Goal: Information Seeking & Learning: Learn about a topic

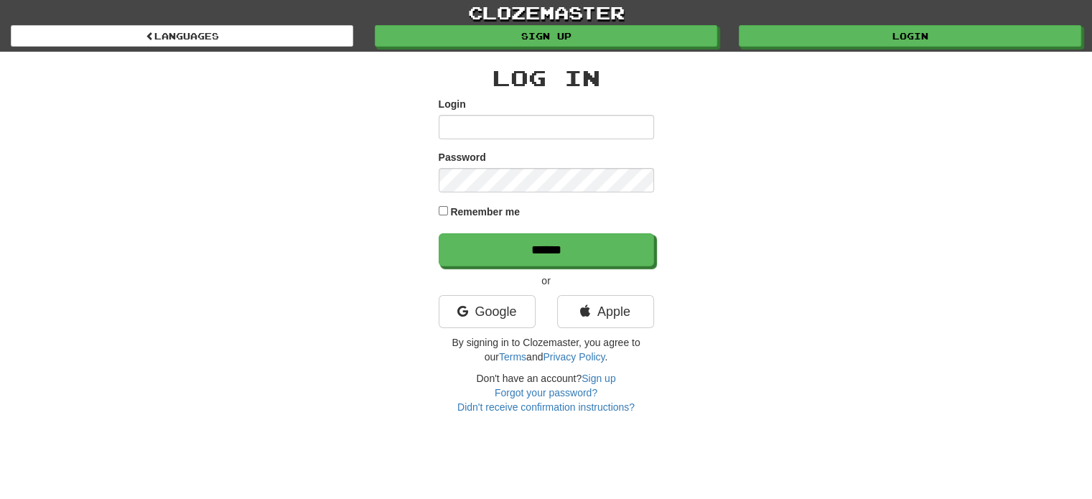
click at [511, 131] on input "Login" at bounding box center [546, 127] width 215 height 24
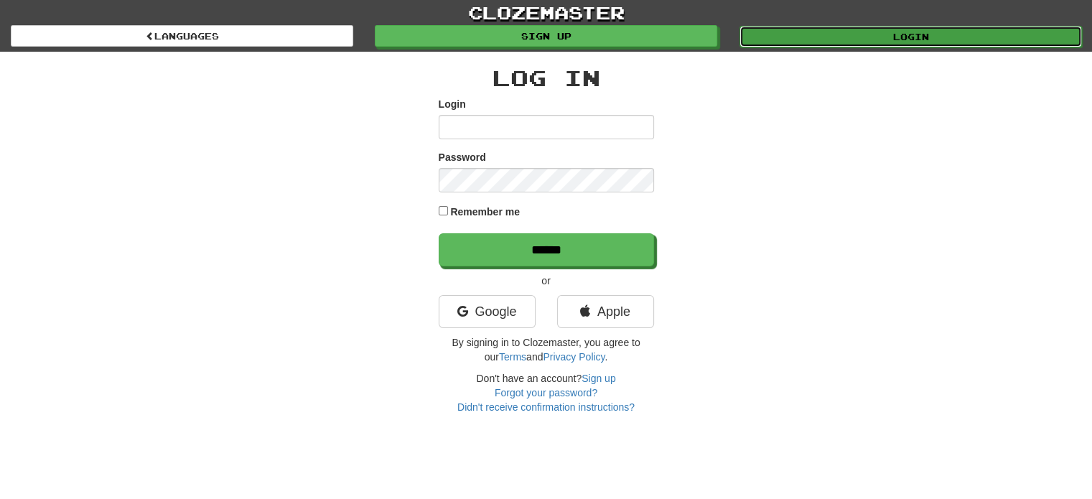
click at [783, 38] on link "Login" at bounding box center [911, 37] width 342 height 22
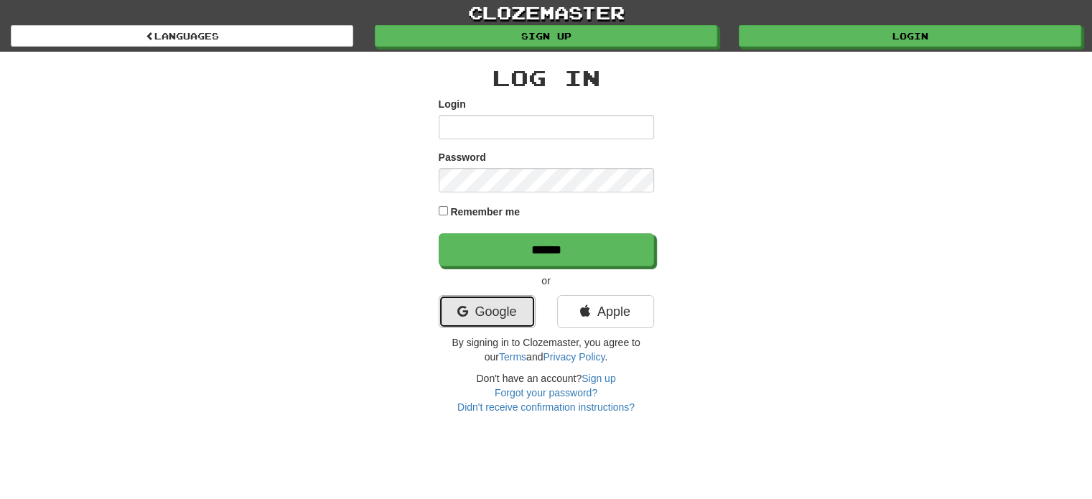
click at [507, 313] on link "Google" at bounding box center [487, 311] width 97 height 33
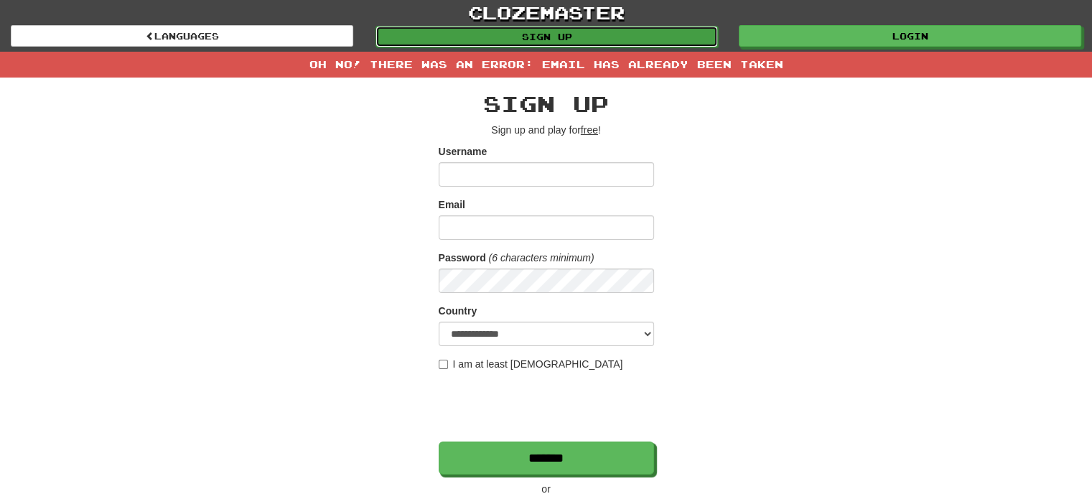
click at [511, 42] on link "Sign up" at bounding box center [547, 37] width 342 height 22
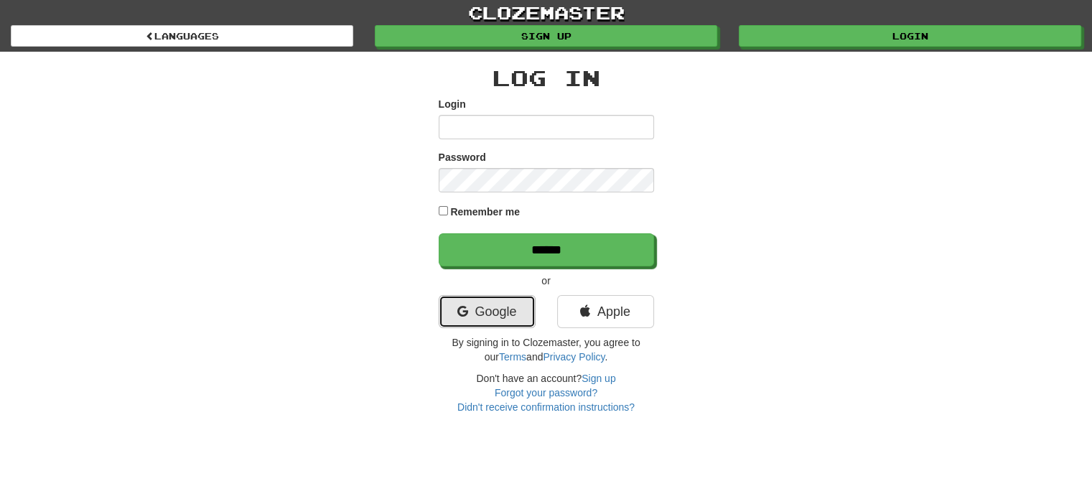
click at [516, 306] on link "Google" at bounding box center [487, 311] width 97 height 33
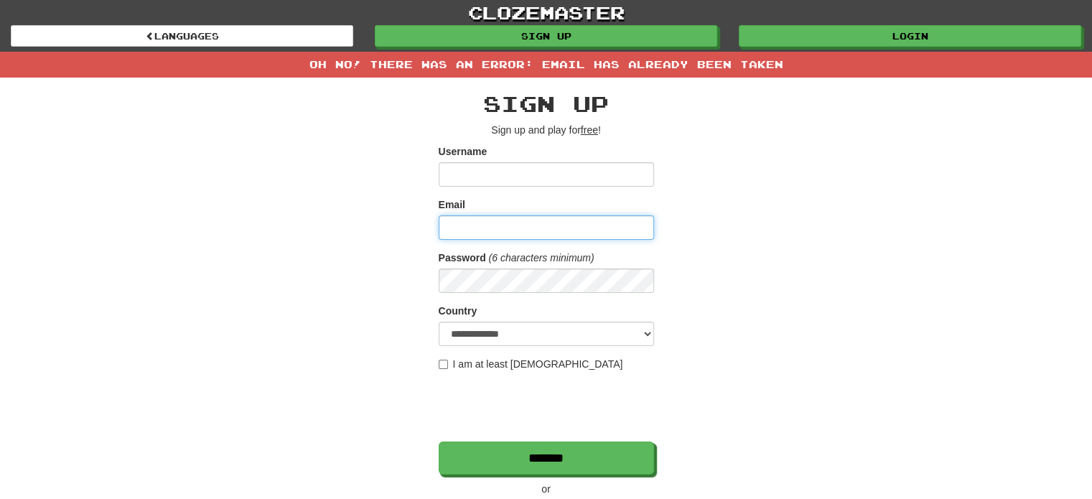
click at [536, 220] on input "Email" at bounding box center [546, 227] width 215 height 24
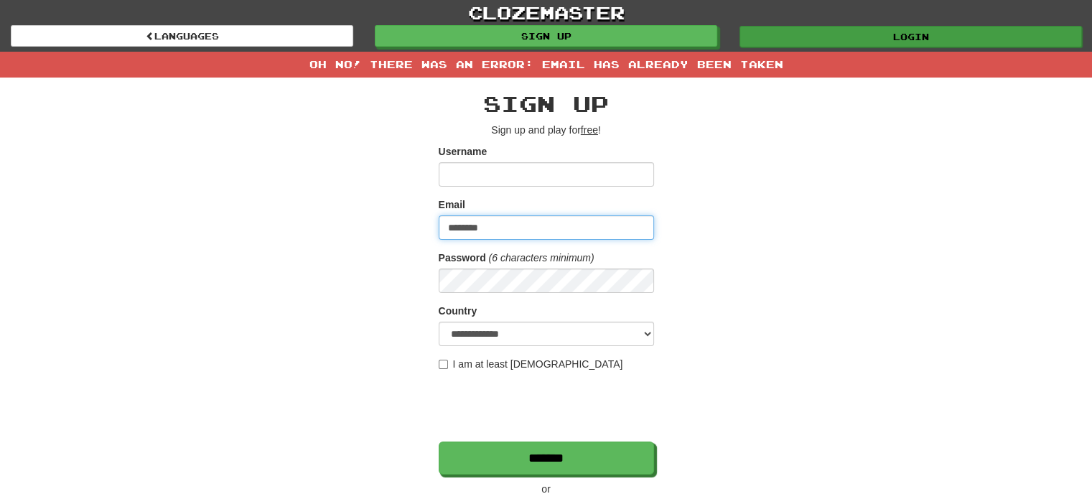
type input "********"
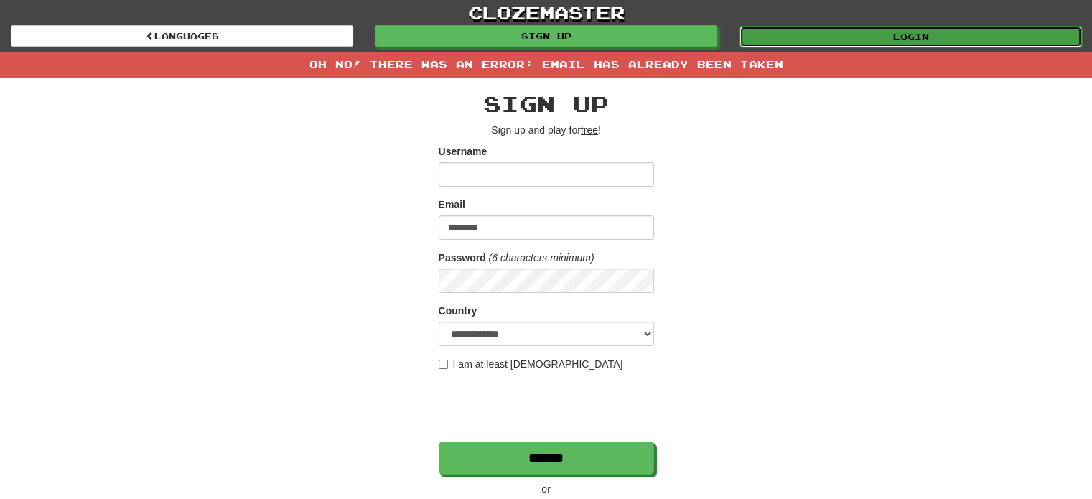
click at [810, 30] on link "Login" at bounding box center [911, 37] width 342 height 22
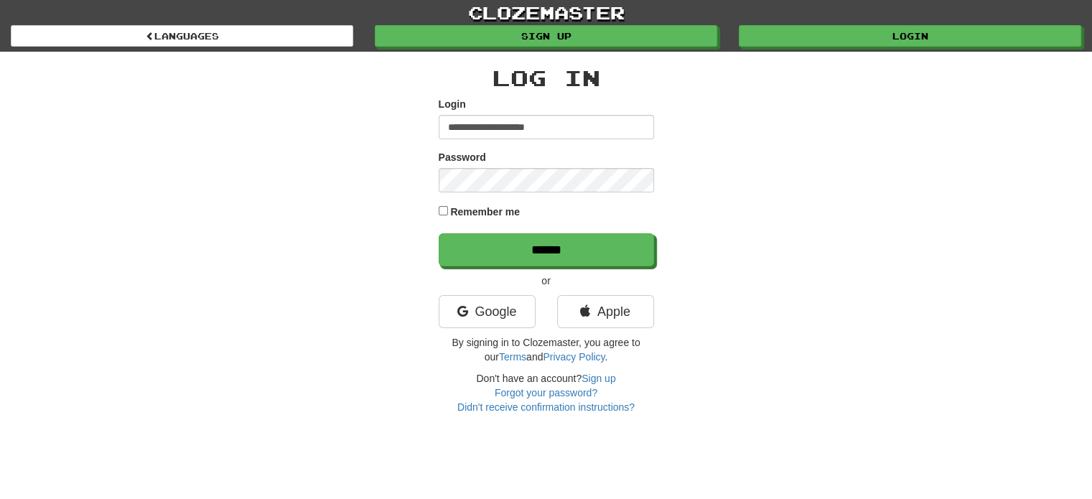
type input "**********"
click at [439, 233] on input "******" at bounding box center [546, 249] width 215 height 33
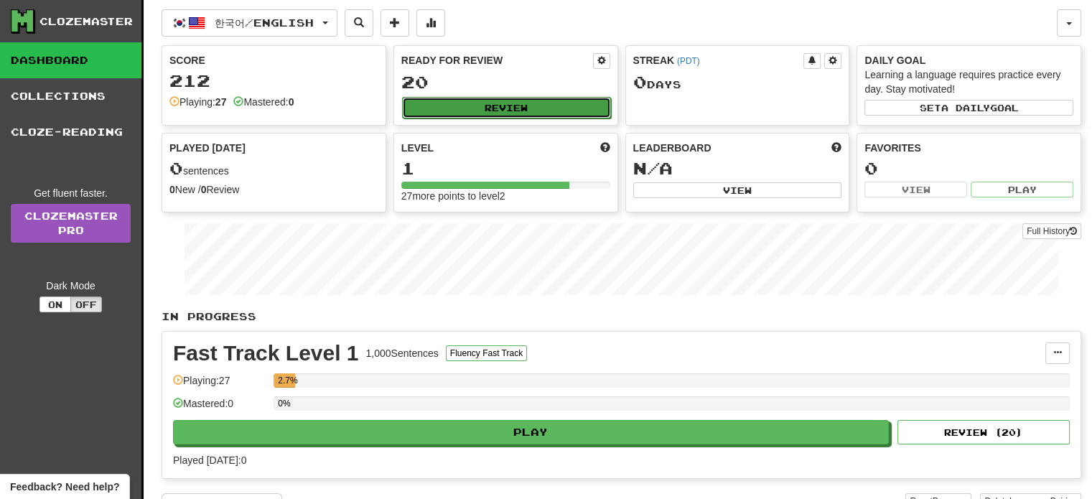
click at [493, 109] on button "Review" at bounding box center [506, 108] width 209 height 22
select select "**"
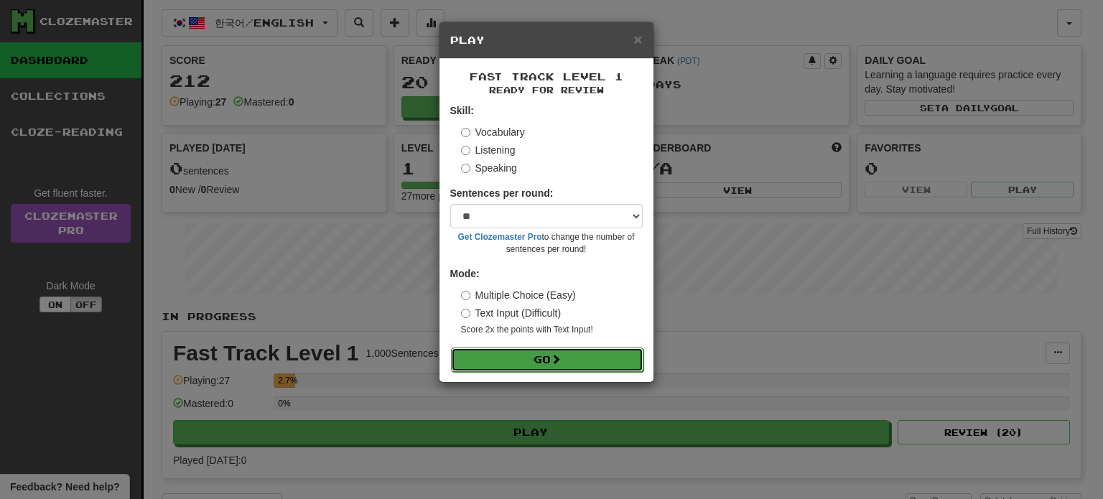
click at [582, 354] on button "Go" at bounding box center [547, 360] width 192 height 24
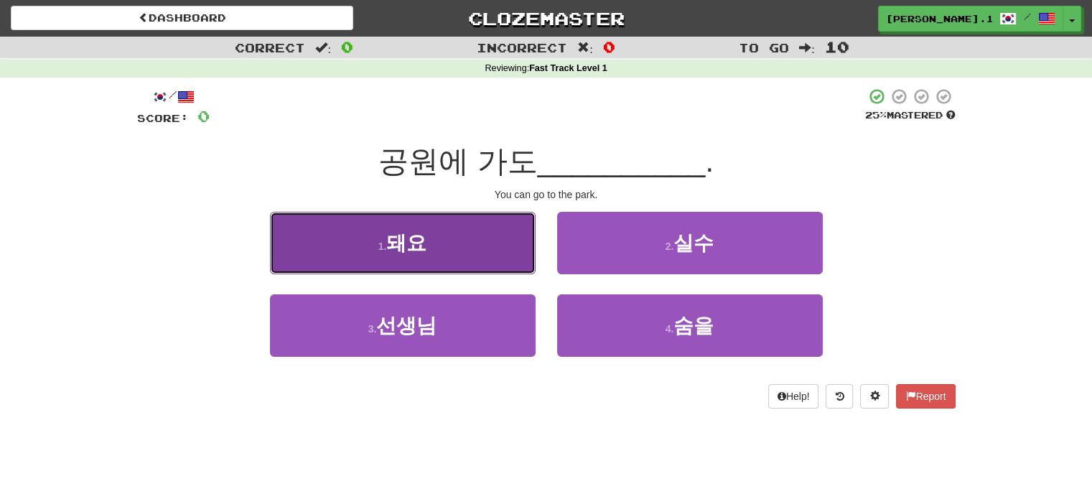
click at [475, 255] on button "1 . 돼요" at bounding box center [403, 243] width 266 height 62
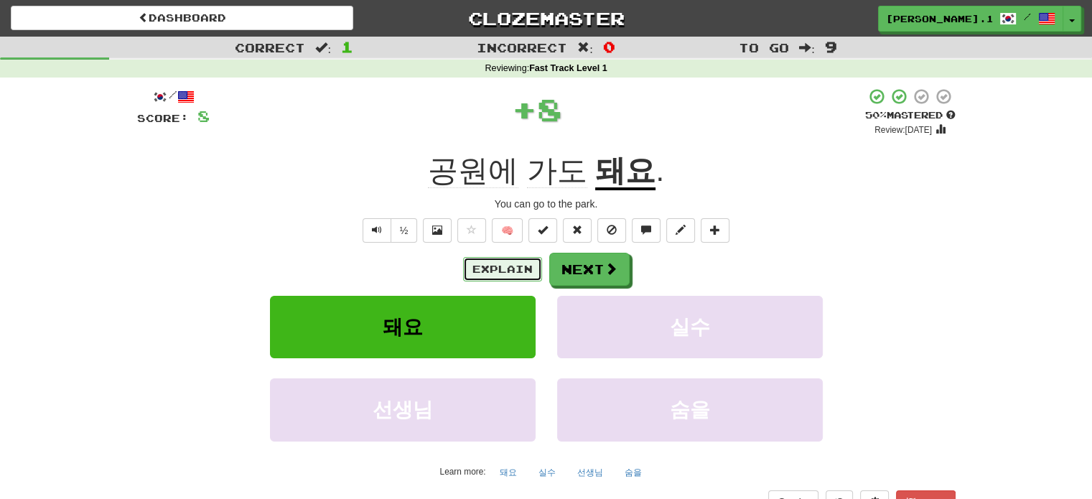
click at [520, 272] on button "Explain" at bounding box center [502, 269] width 79 height 24
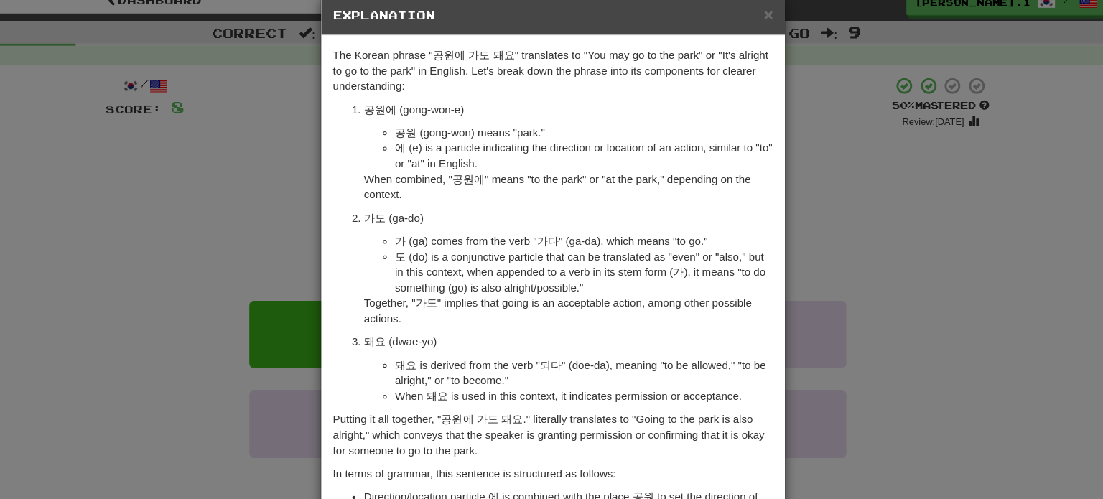
scroll to position [8, 0]
click at [747, 33] on span "×" at bounding box center [751, 31] width 9 height 17
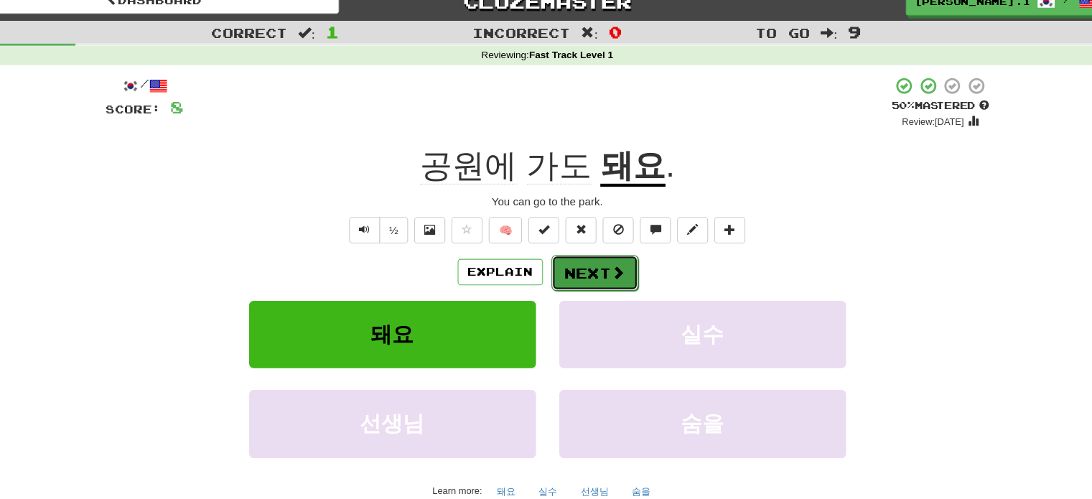
click at [586, 264] on button "Next" at bounding box center [590, 269] width 80 height 33
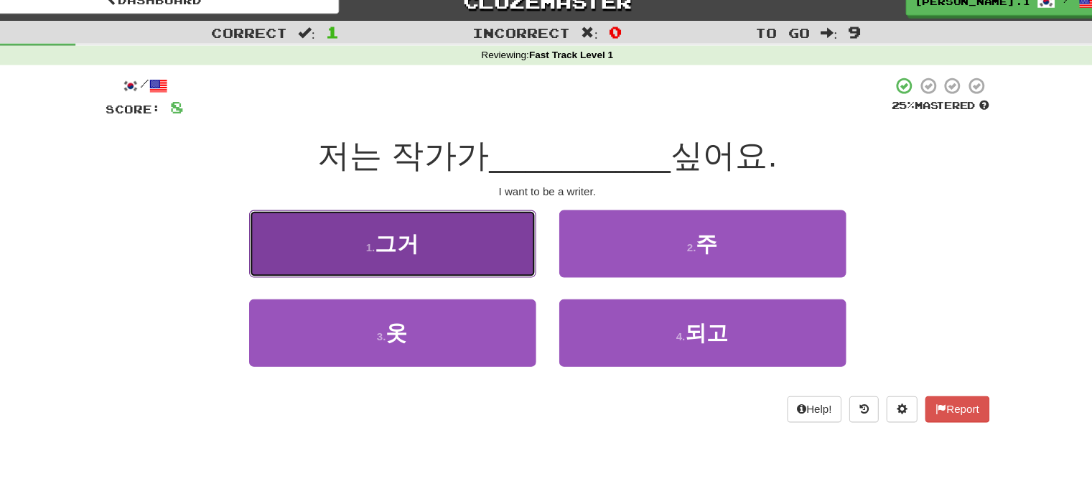
click at [460, 234] on button "1 . 그거" at bounding box center [403, 243] width 266 height 62
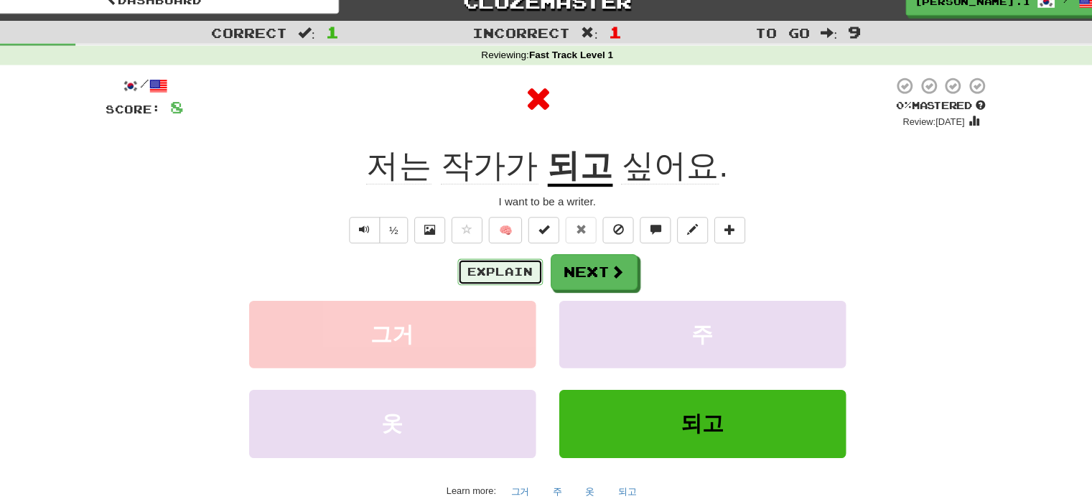
click at [515, 264] on button "Explain" at bounding box center [502, 269] width 79 height 24
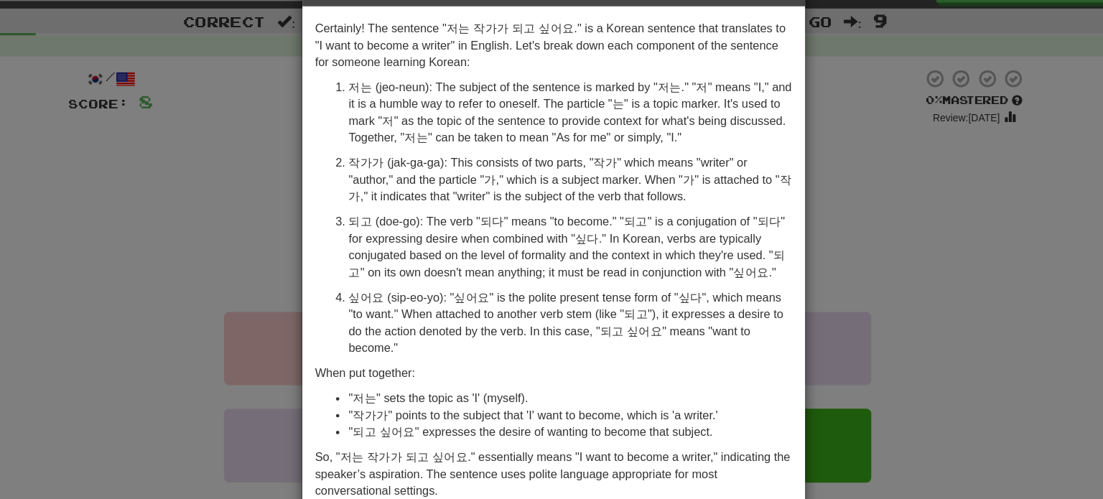
scroll to position [0, 0]
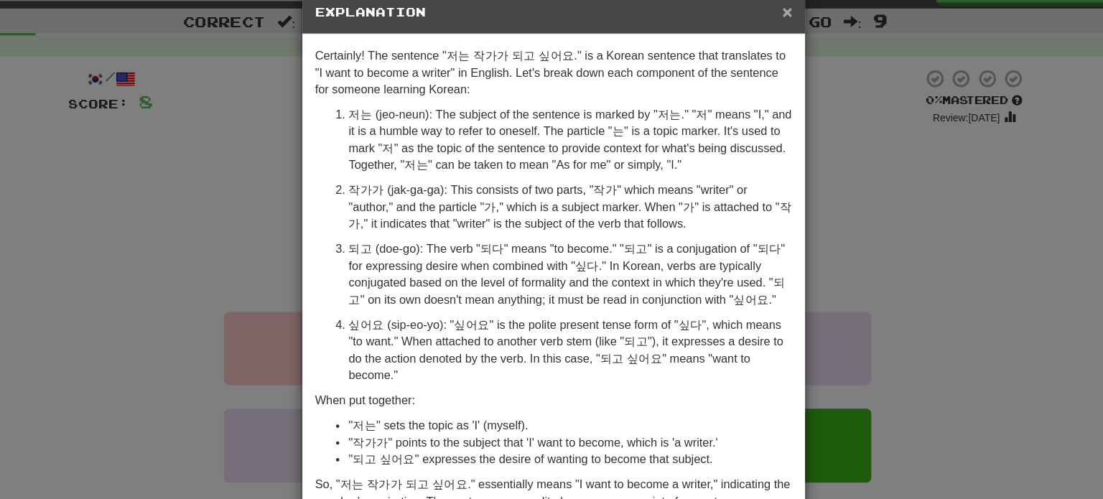
click at [747, 41] on span "×" at bounding box center [751, 39] width 9 height 17
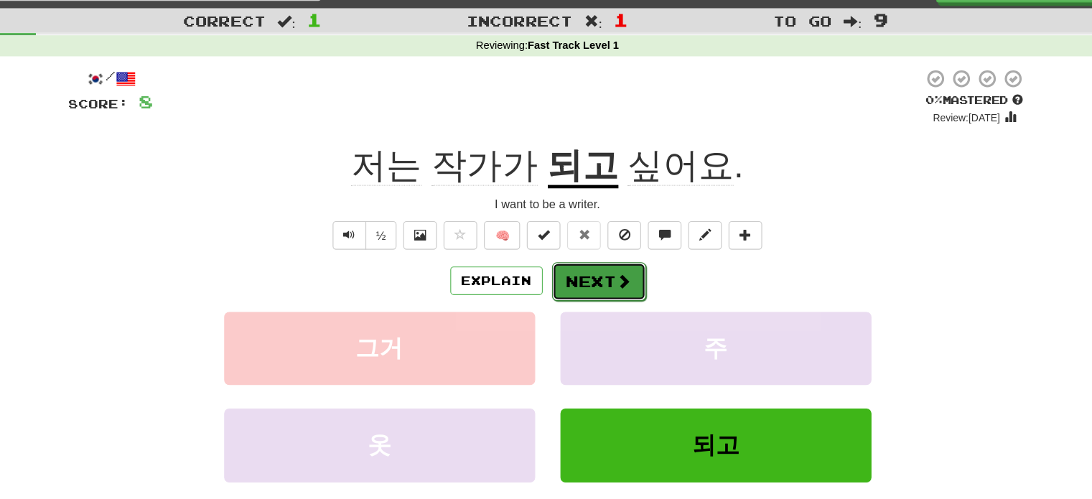
click at [602, 269] on button "Next" at bounding box center [590, 269] width 80 height 33
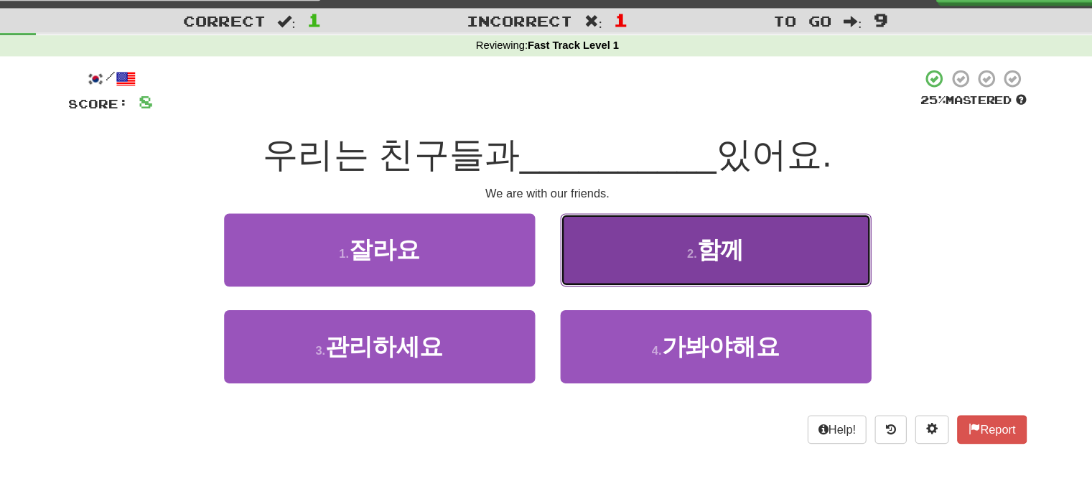
click at [668, 222] on button "2 . 함께" at bounding box center [690, 243] width 266 height 62
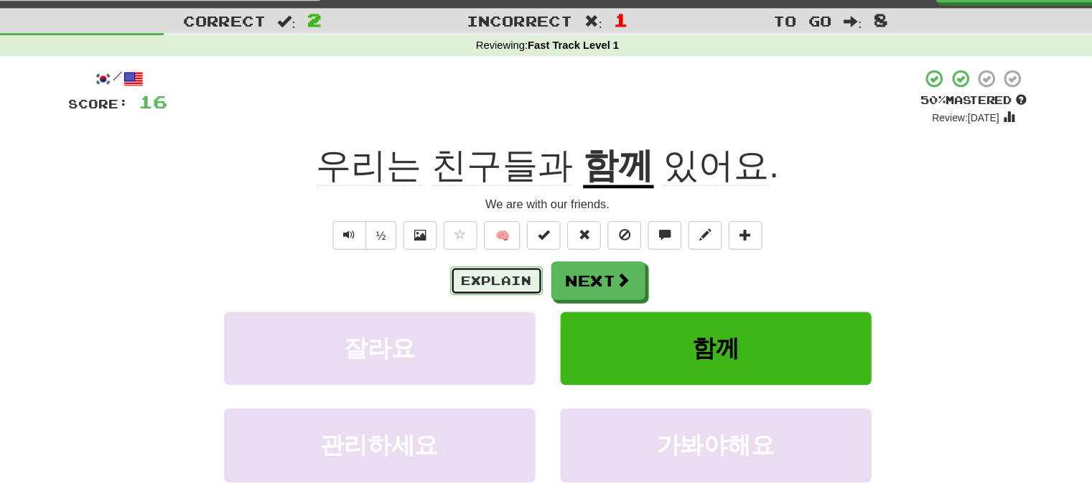
click at [510, 264] on button "Explain" at bounding box center [502, 269] width 79 height 24
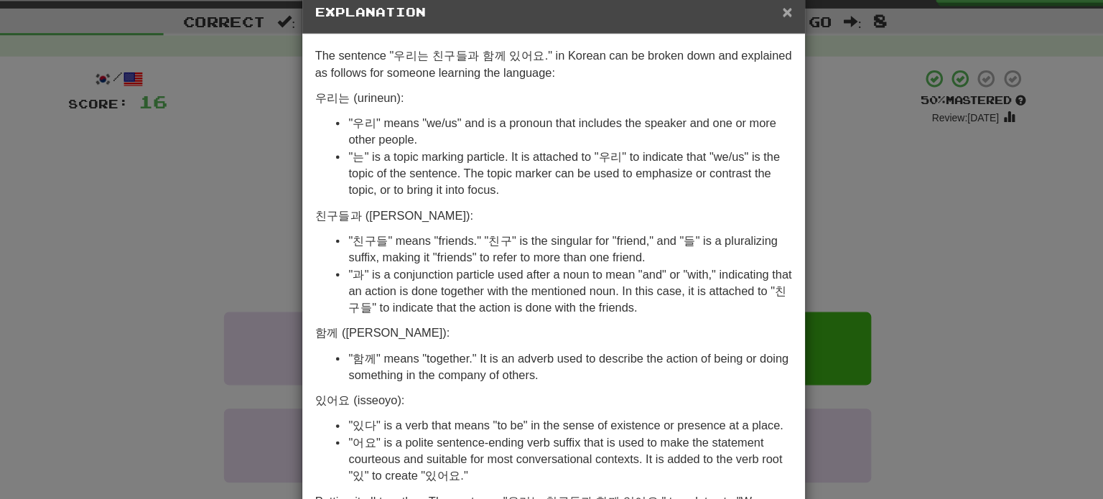
click at [747, 40] on span "×" at bounding box center [751, 39] width 9 height 17
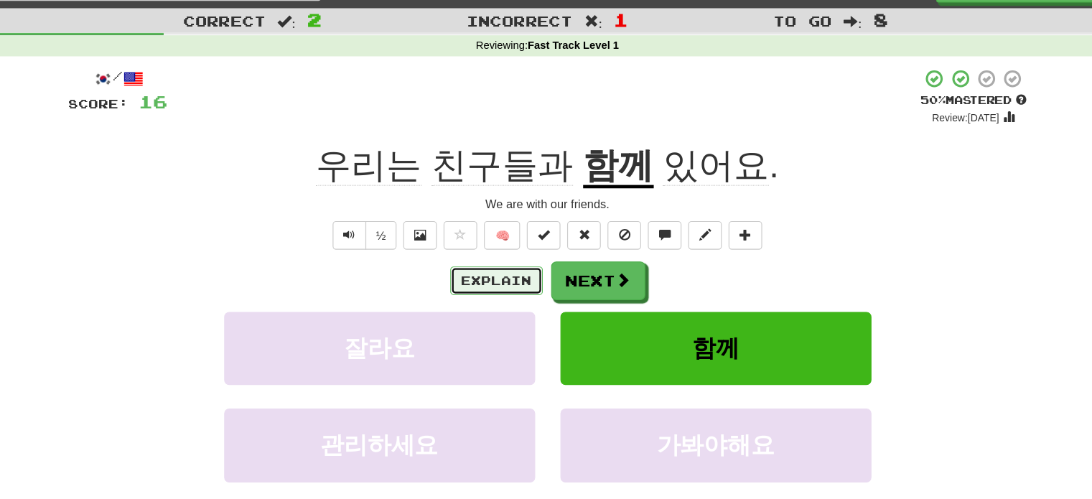
click at [523, 262] on button "Explain" at bounding box center [502, 269] width 79 height 24
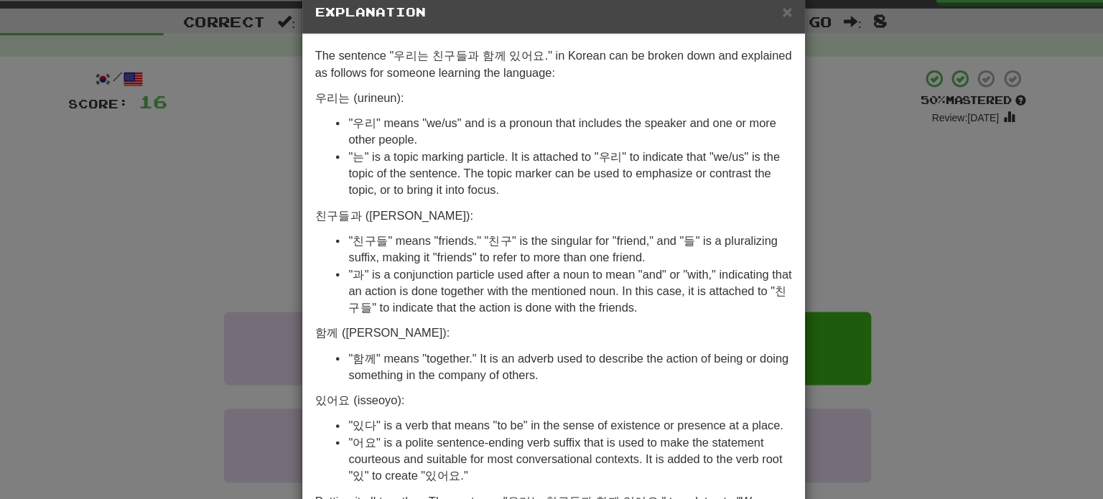
click at [744, 48] on div "× Explanation" at bounding box center [551, 40] width 429 height 37
click at [747, 40] on span "×" at bounding box center [751, 39] width 9 height 17
